Goal: Information Seeking & Learning: Learn about a topic

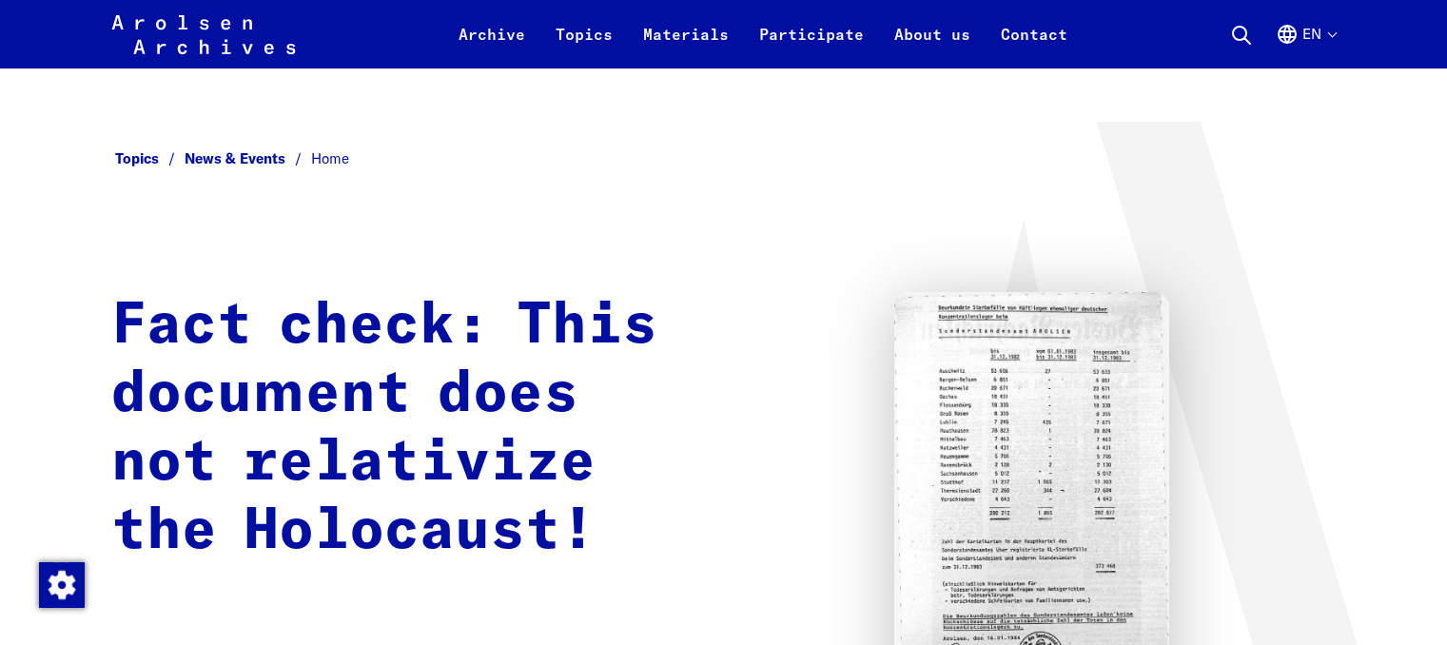
scroll to position [95, 0]
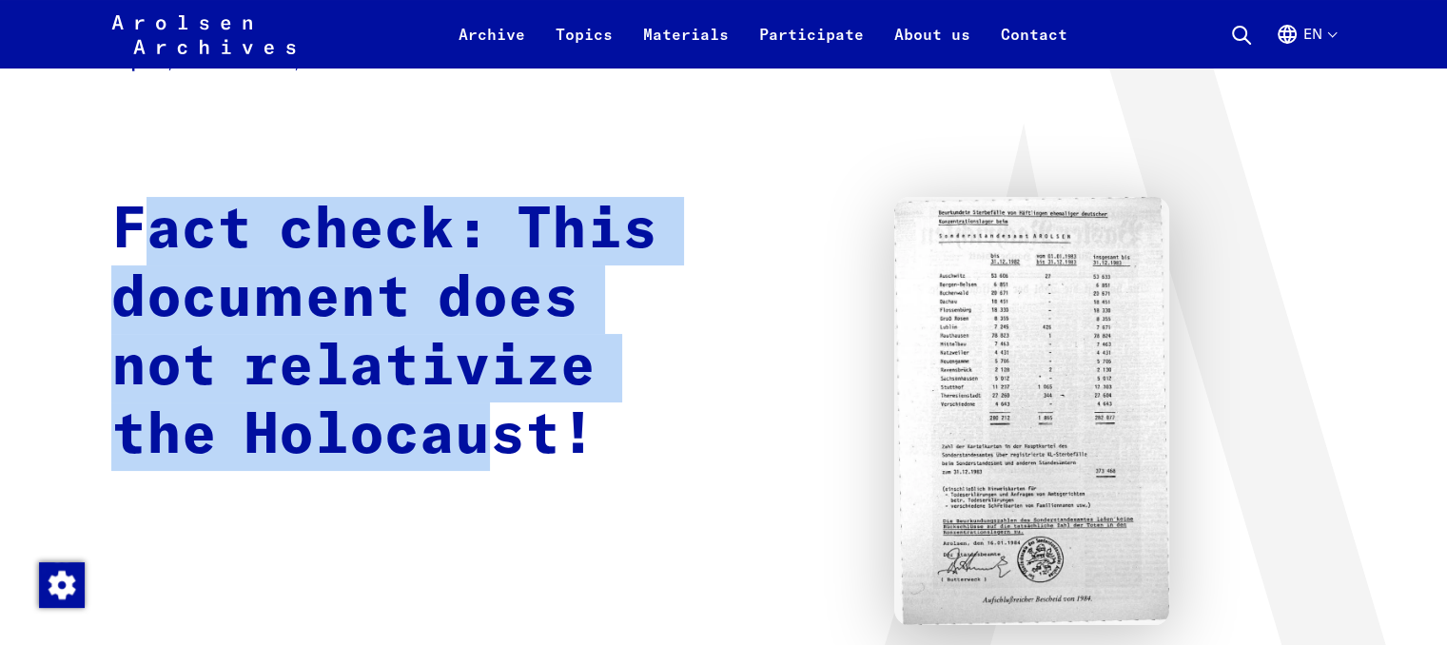
click at [507, 424] on h1 "Fact check: This document does not relativize the Holocaust!" at bounding box center [400, 334] width 579 height 274
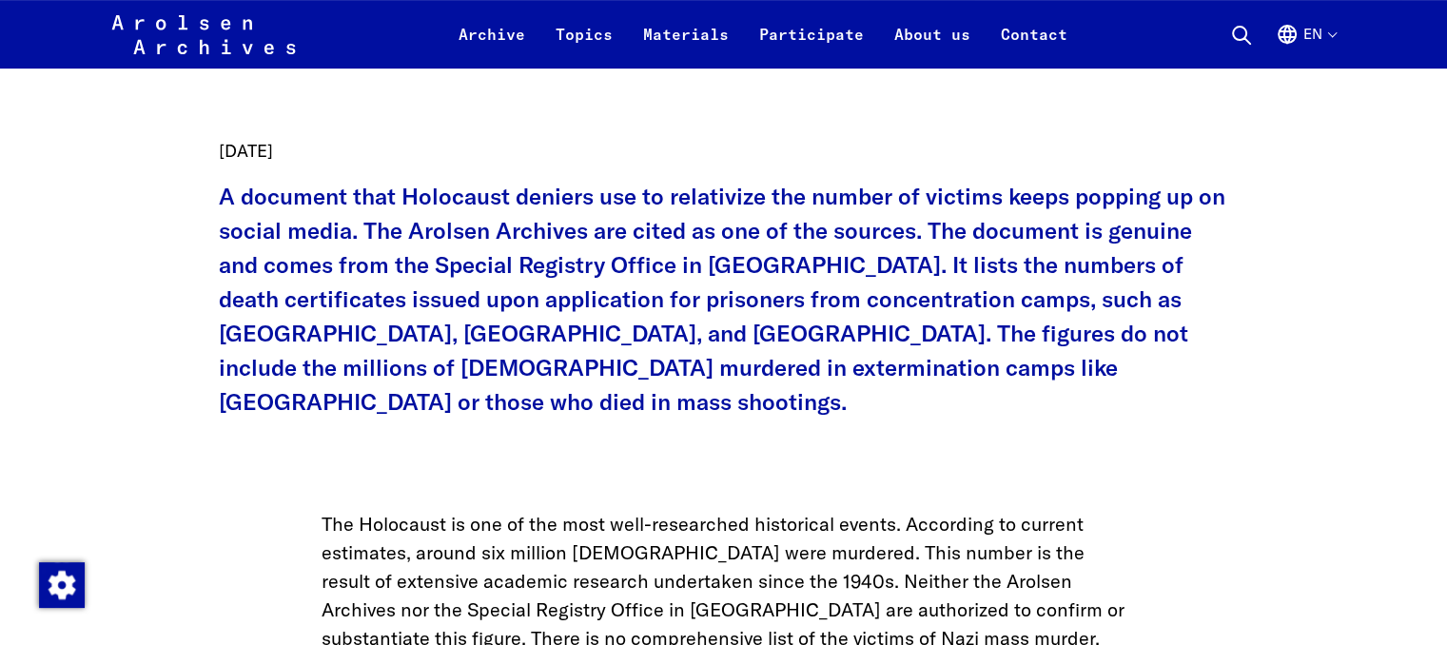
scroll to position [856, 0]
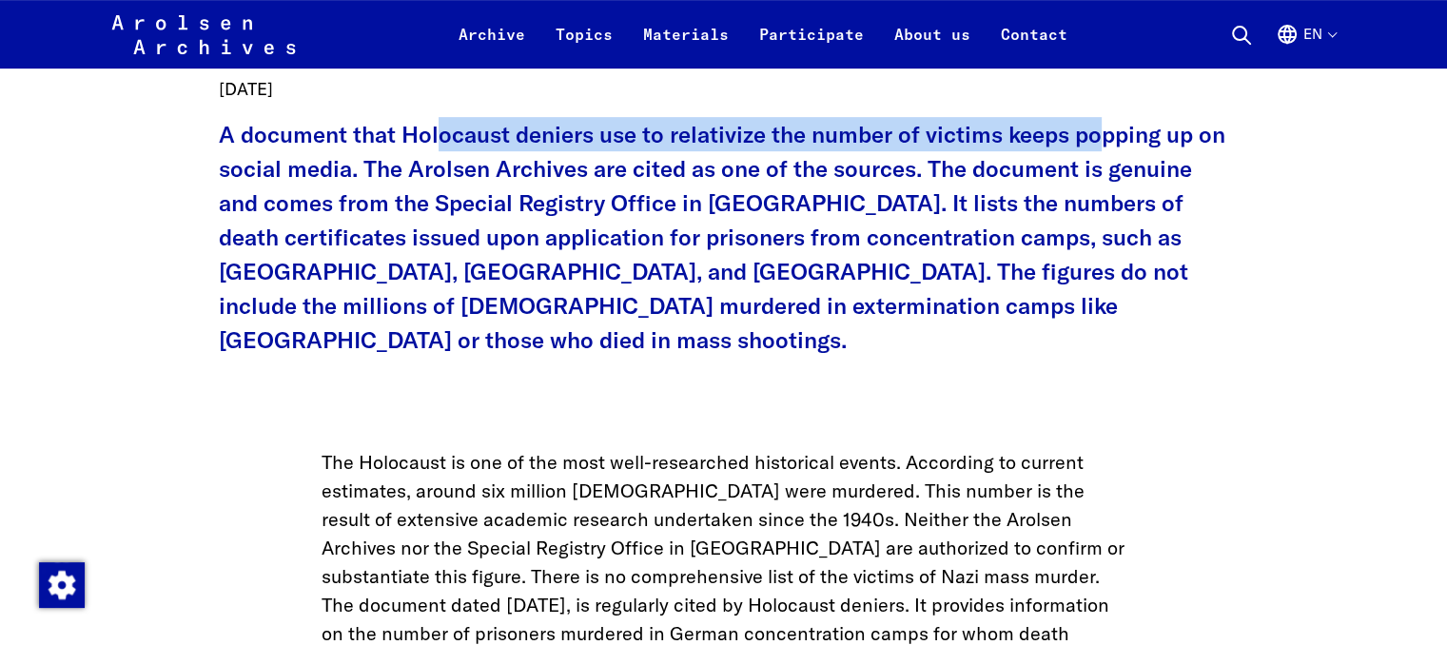
drag, startPoint x: 573, startPoint y: 139, endPoint x: 1101, endPoint y: 135, distance: 528.9
click at [1101, 135] on p "A document that Holocaust deniers use to relativize the number of victims keeps…" at bounding box center [724, 237] width 1010 height 240
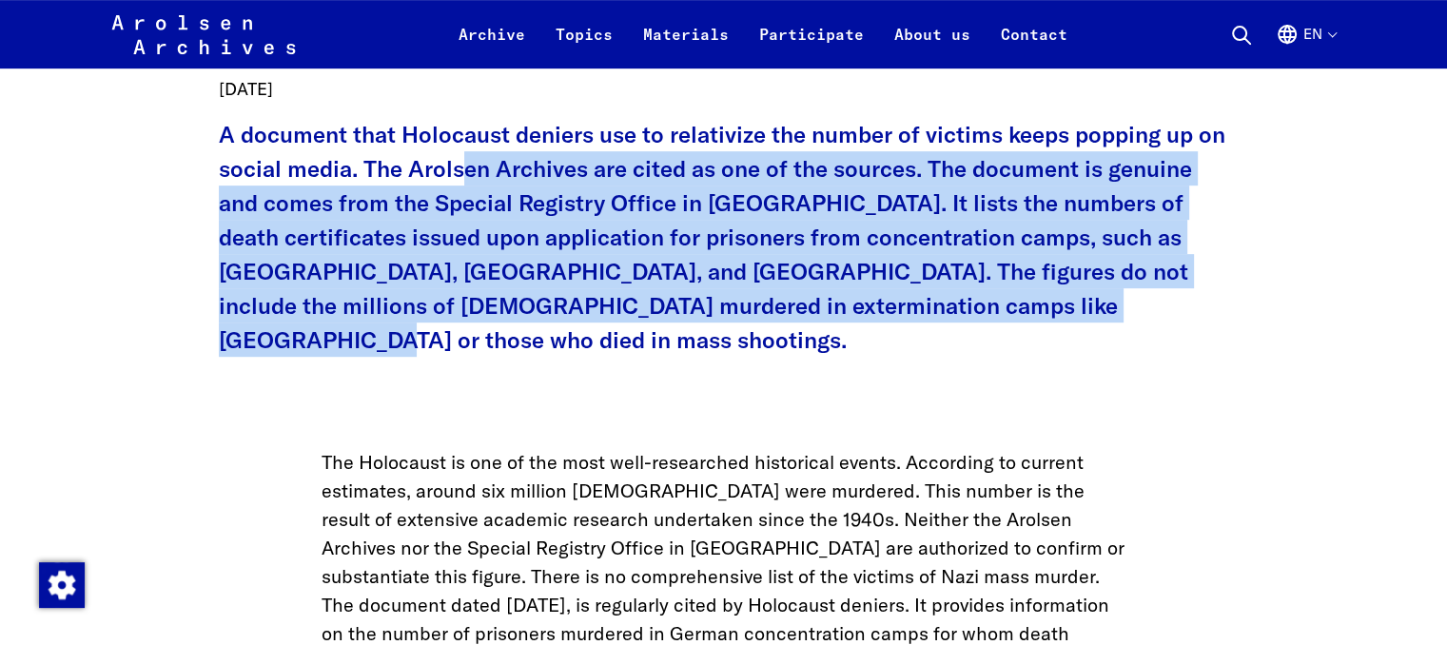
drag, startPoint x: 461, startPoint y: 175, endPoint x: 1120, endPoint y: 317, distance: 673.3
click at [1120, 317] on p "A document that Holocaust deniers use to relativize the number of victims keeps…" at bounding box center [724, 237] width 1010 height 240
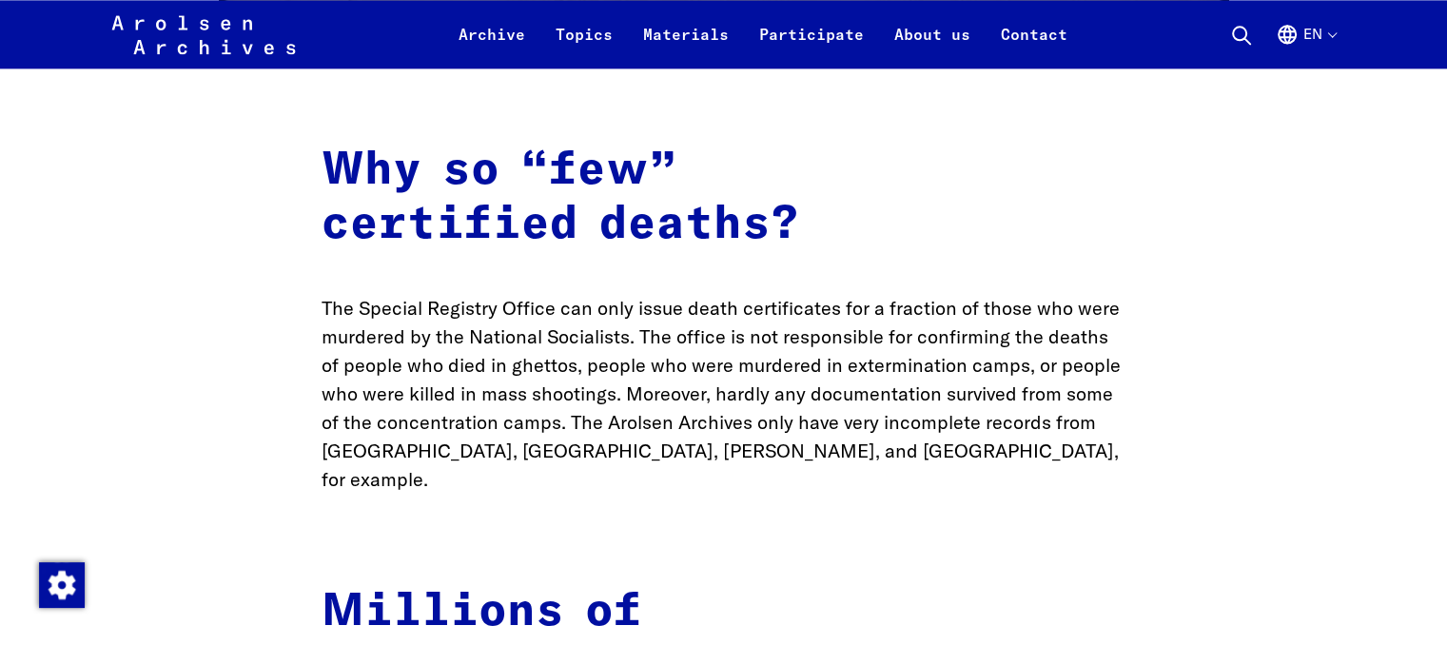
scroll to position [2568, 0]
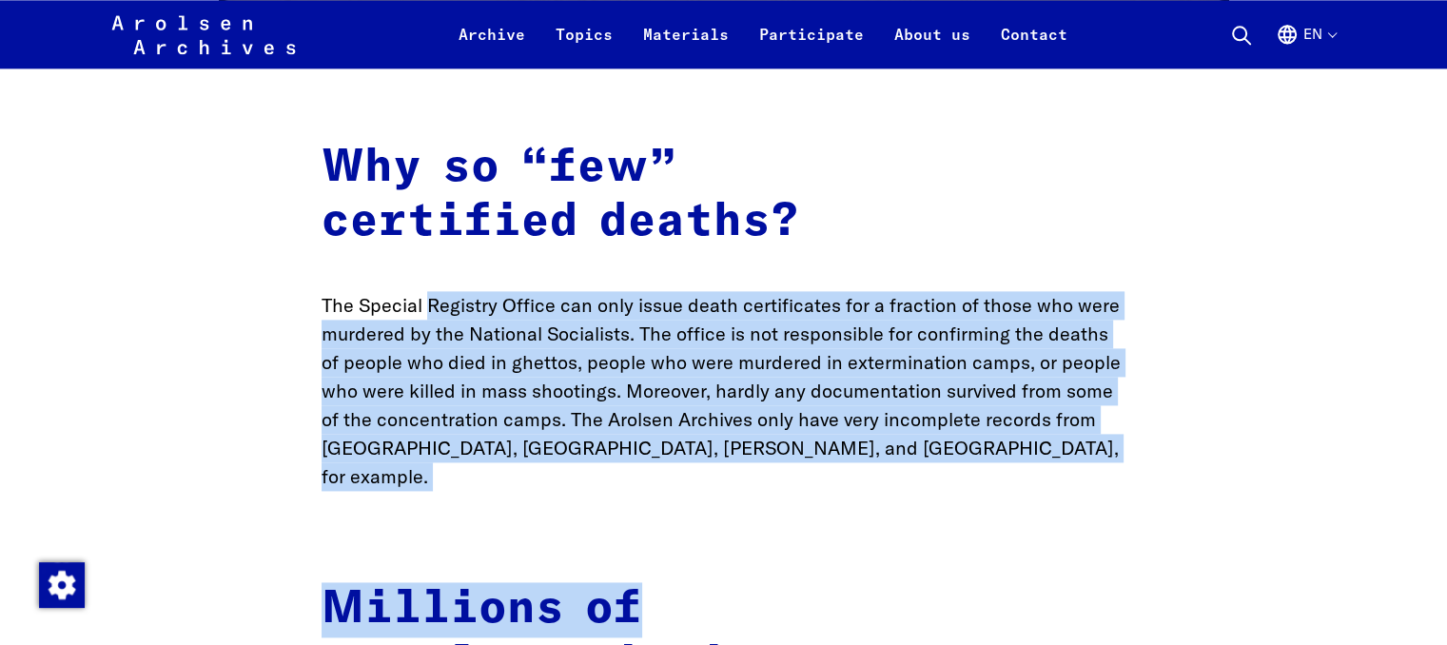
drag, startPoint x: 424, startPoint y: 264, endPoint x: 1003, endPoint y: 431, distance: 602.7
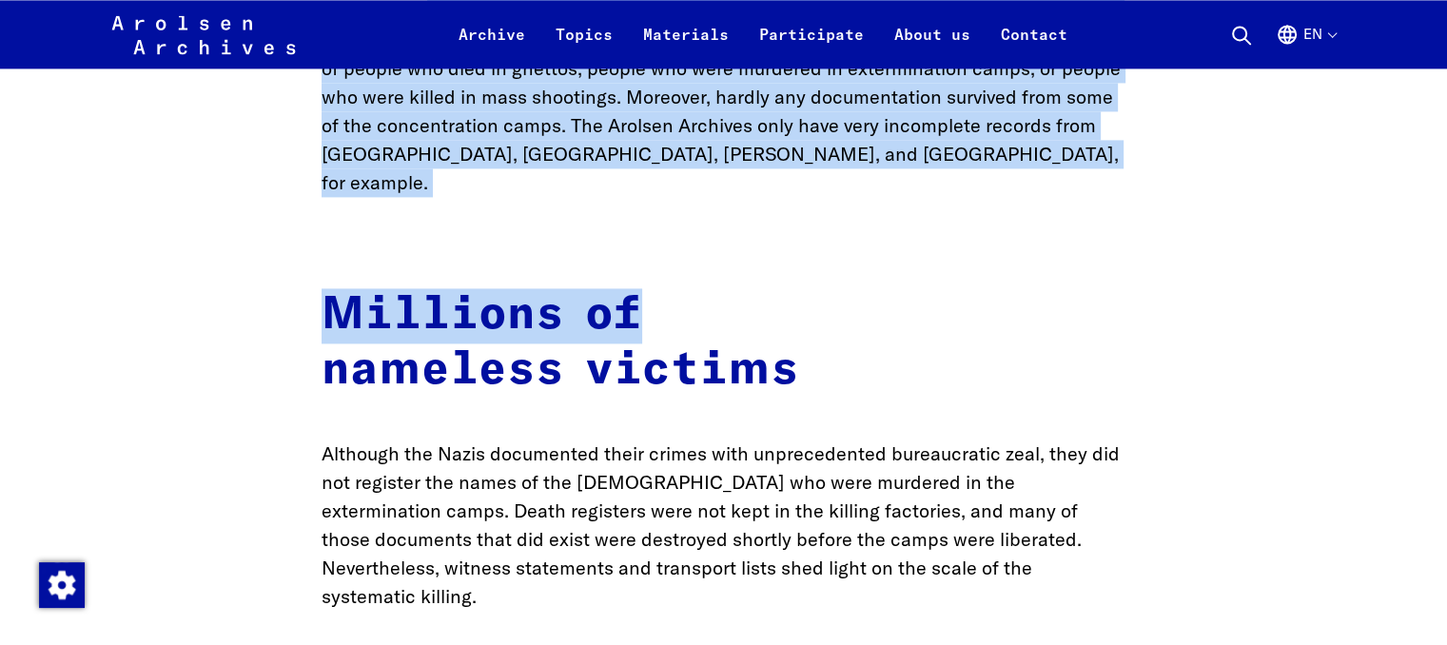
scroll to position [2853, 0]
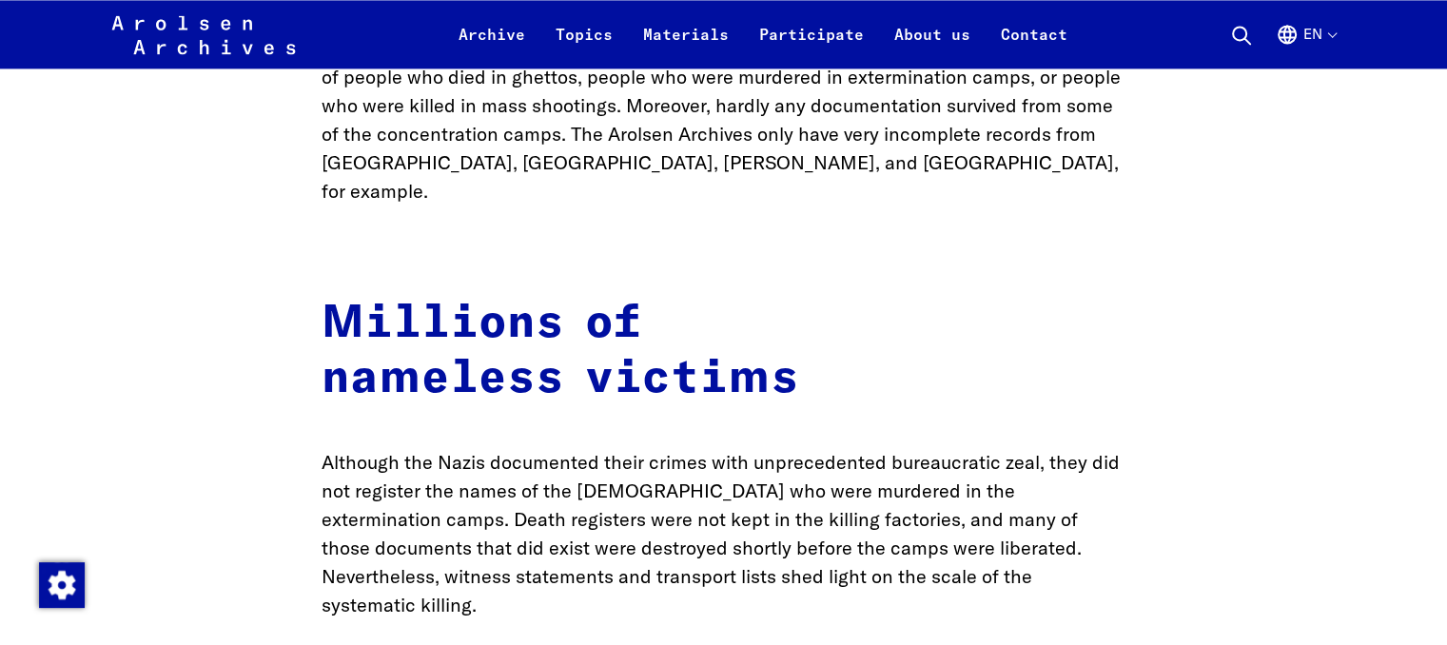
click at [635, 328] on h2 "Millions of nameless victims" at bounding box center [723, 351] width 805 height 109
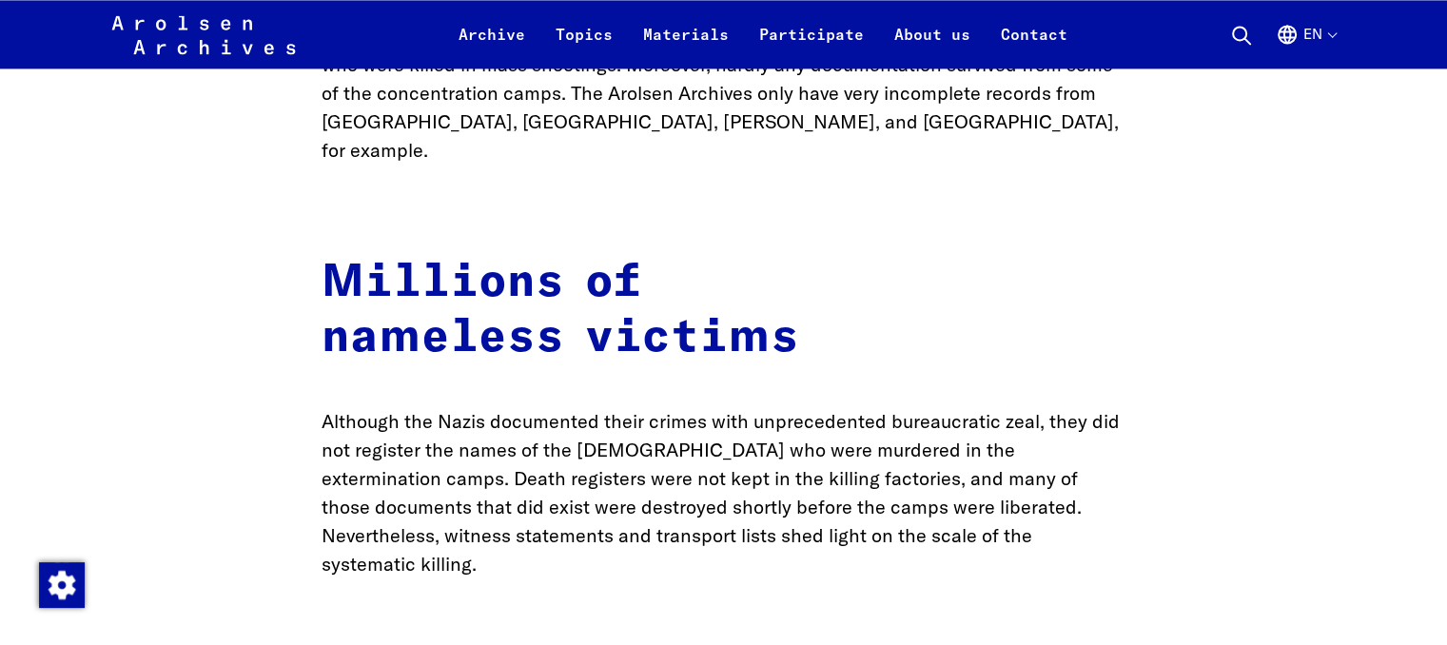
scroll to position [2949, 0]
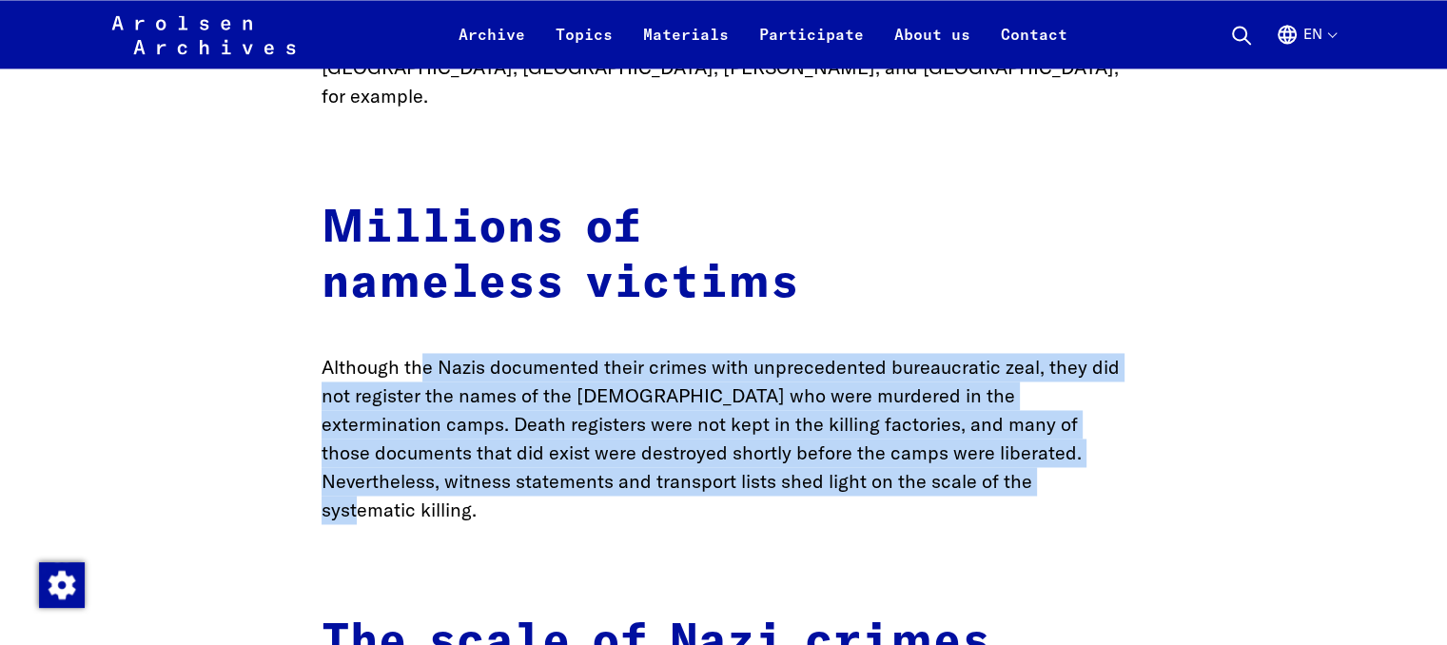
drag, startPoint x: 541, startPoint y: 307, endPoint x: 886, endPoint y: 431, distance: 366.7
click at [886, 431] on p "Although the Nazis documented their crimes with unprecedented bureaucratic zeal…" at bounding box center [723, 438] width 805 height 171
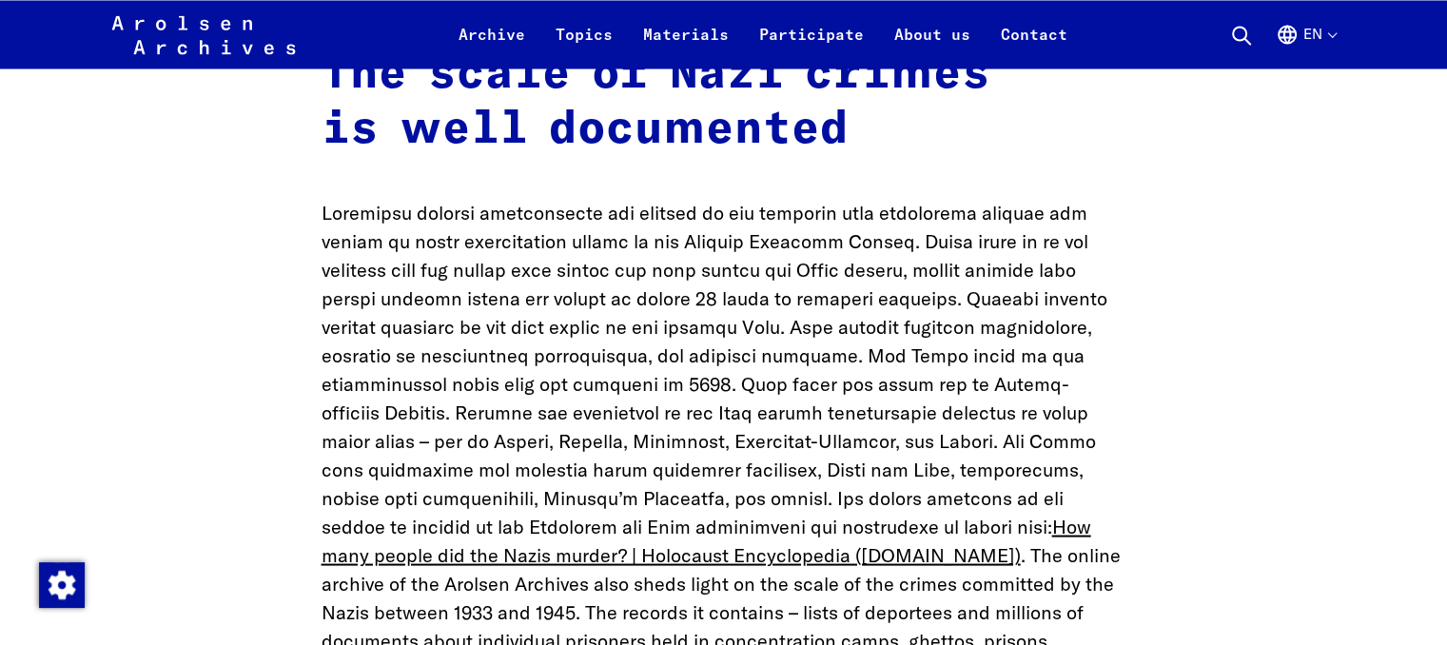
scroll to position [3519, 0]
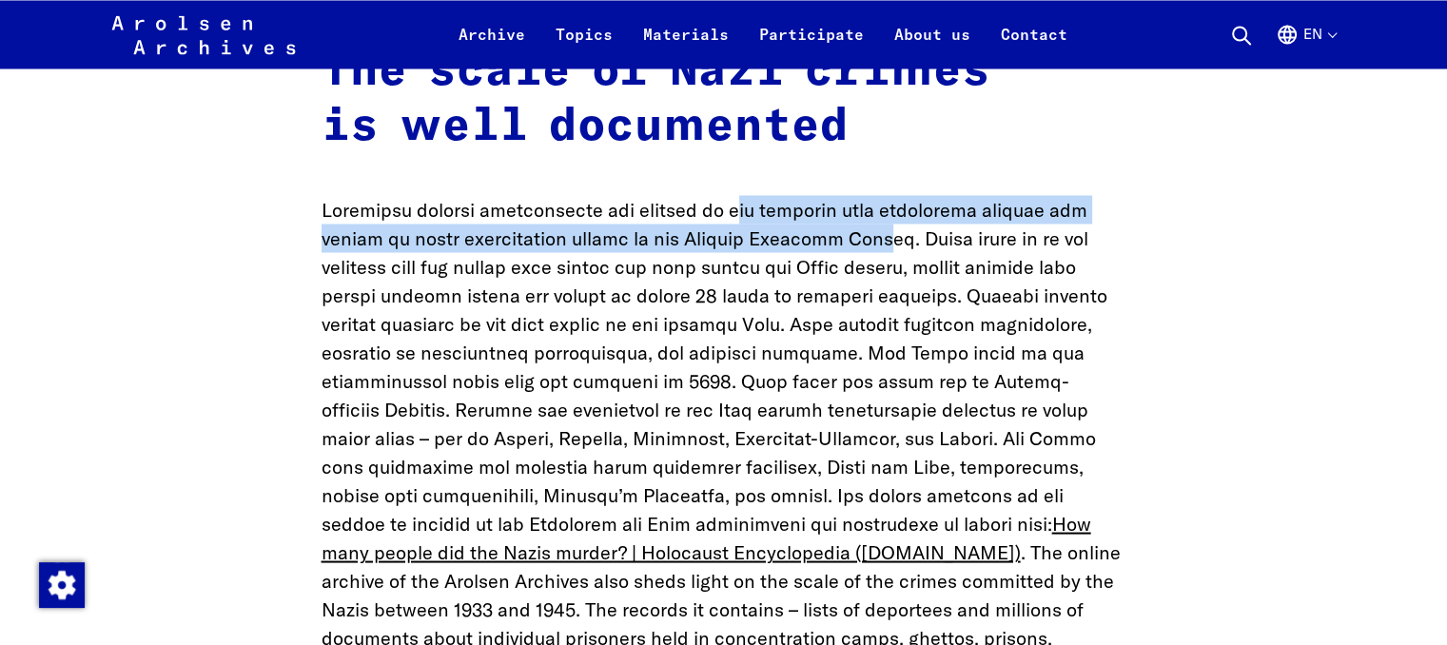
drag, startPoint x: 723, startPoint y: 112, endPoint x: 866, endPoint y: 158, distance: 149.8
click at [866, 195] on p "How many people did the Nazis murder? | Holocaust Encyclopedia ([DOMAIN_NAME]) …" at bounding box center [723, 466] width 805 height 542
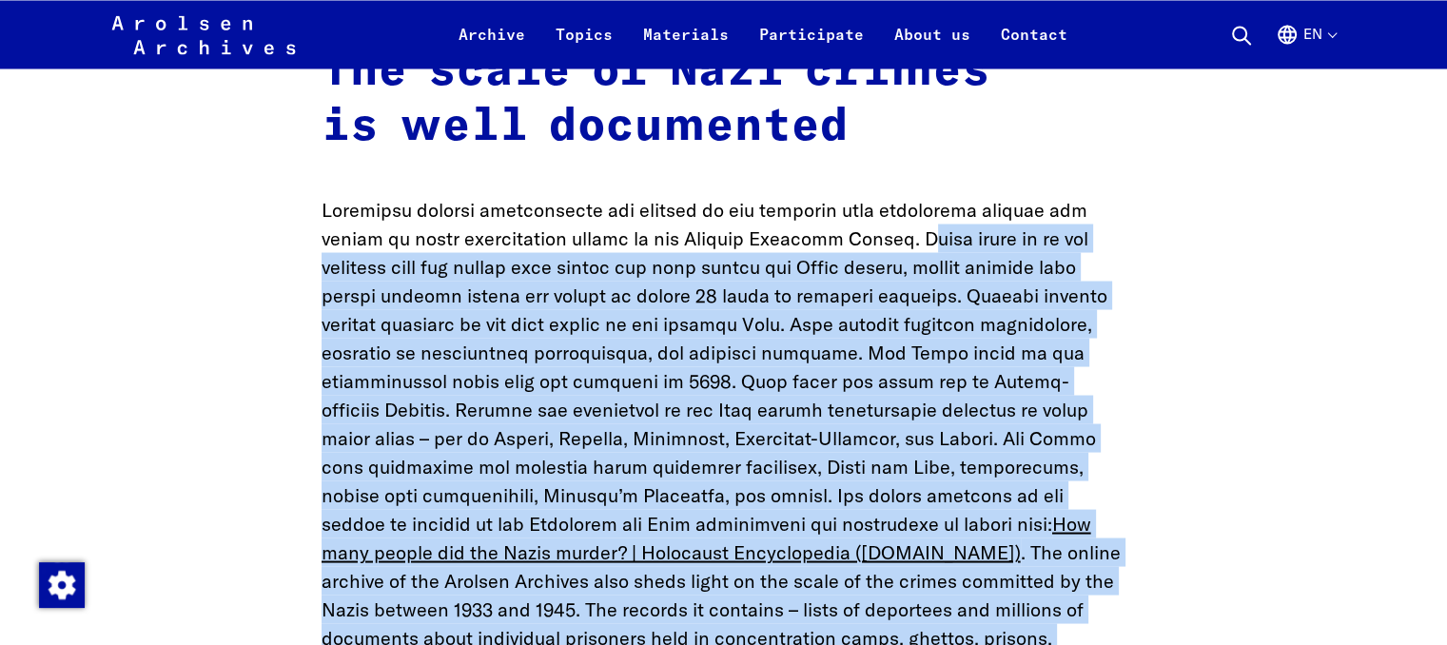
drag, startPoint x: 911, startPoint y: 152, endPoint x: 1011, endPoint y: 553, distance: 412.7
click at [993, 563] on p "How many people did the Nazis murder? | Holocaust Encyclopedia ([DOMAIN_NAME]) …" at bounding box center [723, 466] width 805 height 542
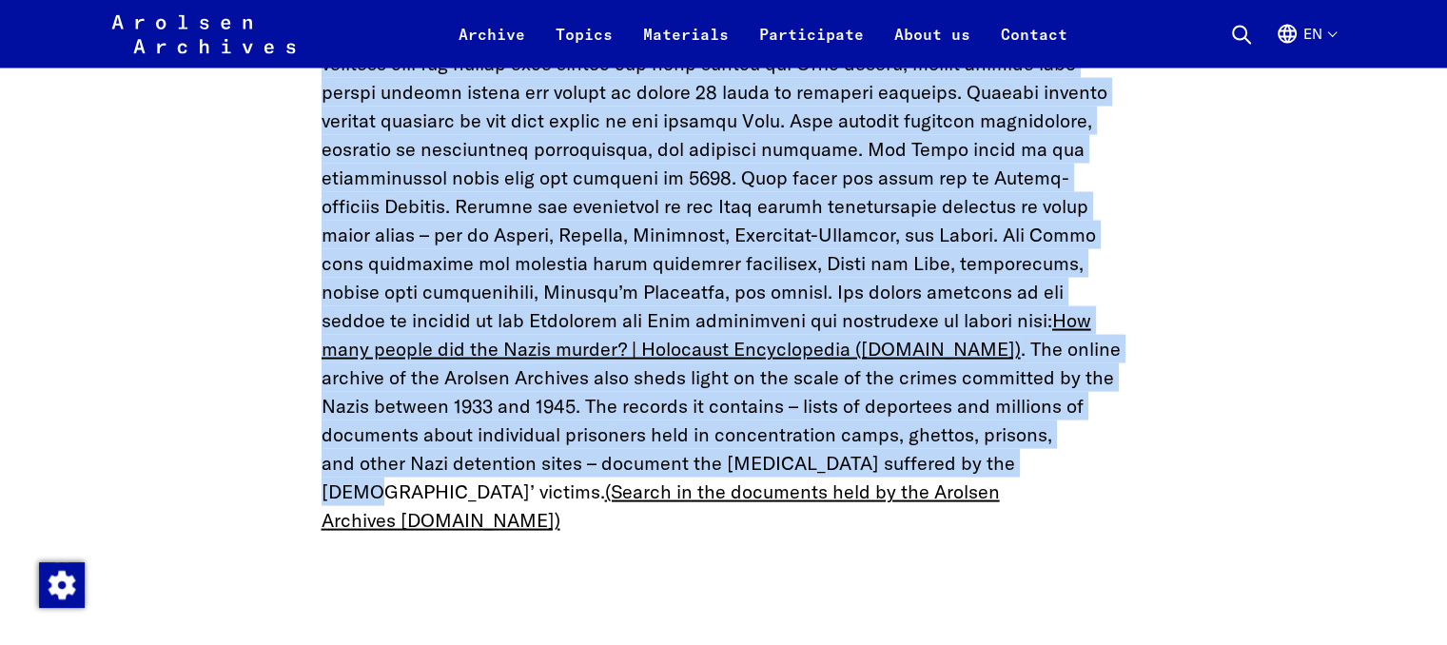
scroll to position [3805, 0]
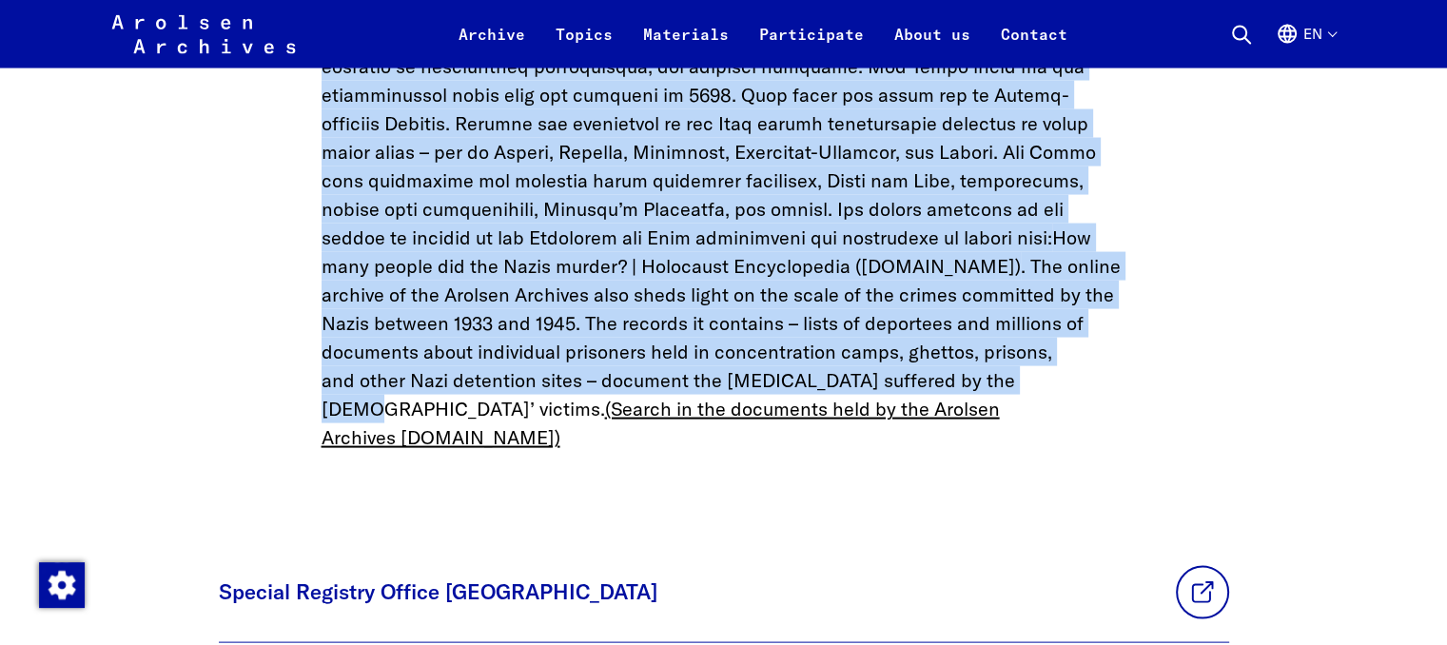
click at [784, 225] on link "How many people did the Nazis murder? | Holocaust Encyclopedia ([DOMAIN_NAME])" at bounding box center [705, 251] width 769 height 52
